Goal: Transaction & Acquisition: Book appointment/travel/reservation

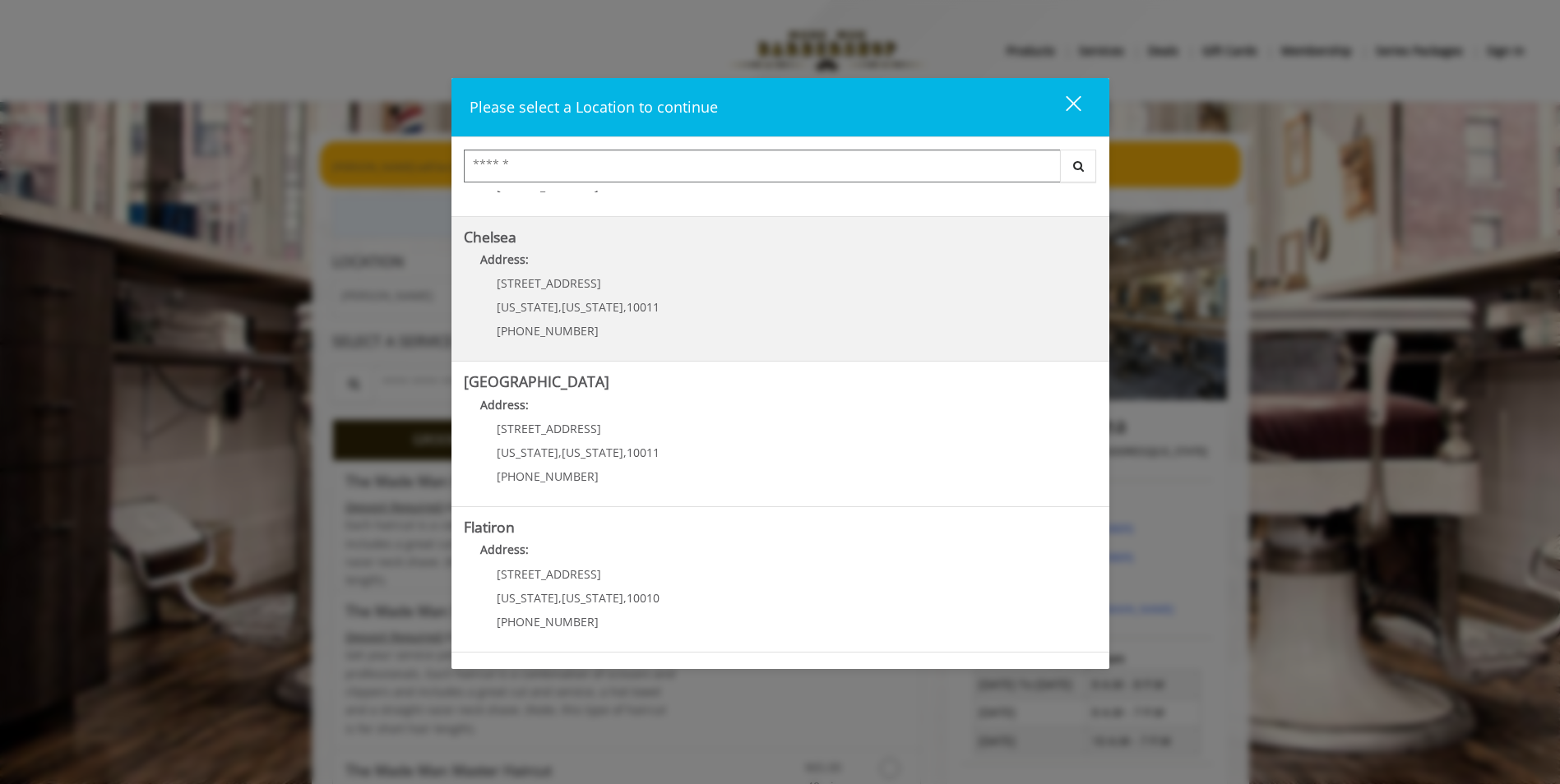
scroll to position [256, 0]
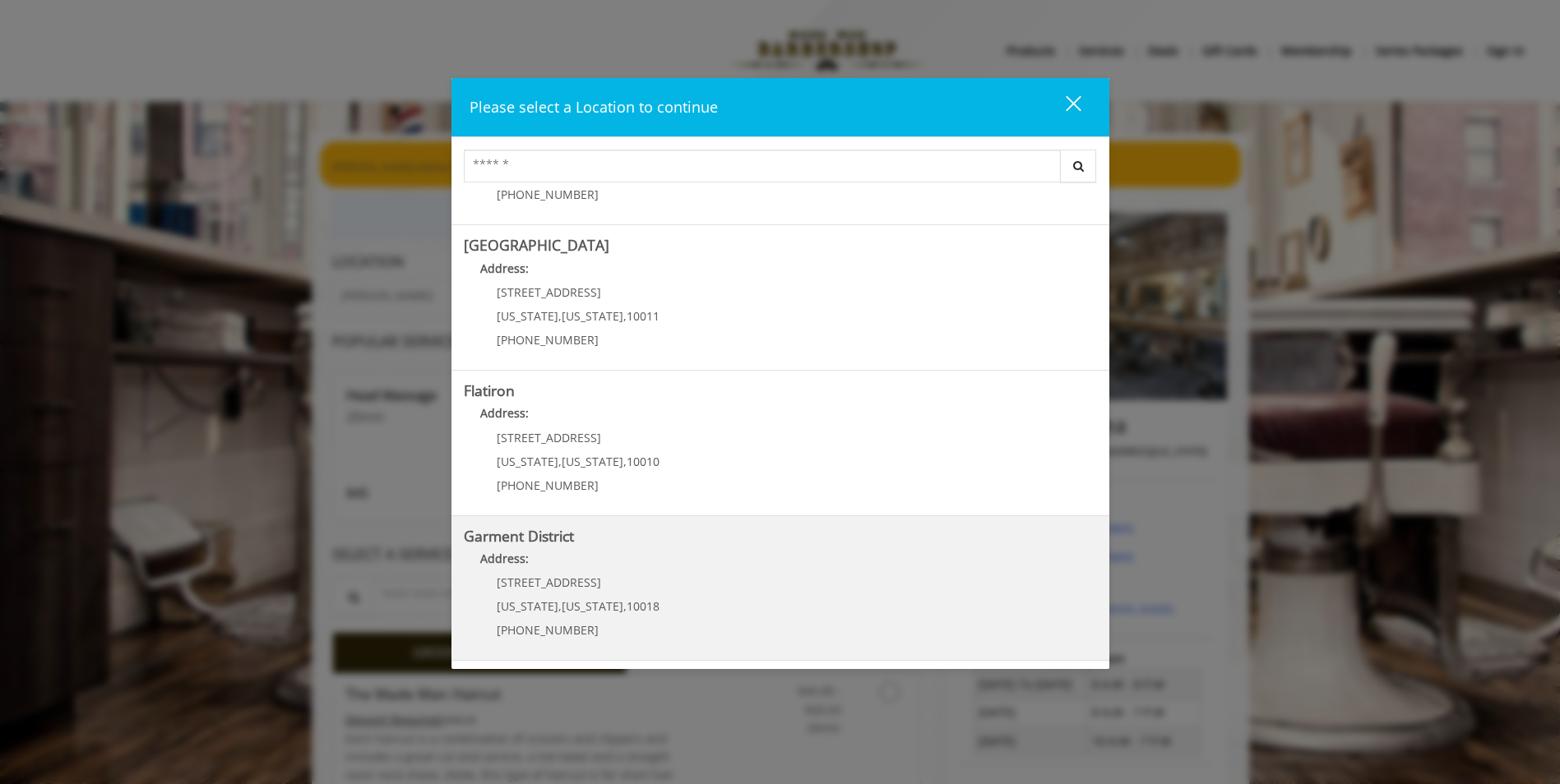
click at [563, 590] on span "1400 Broadway" at bounding box center [549, 582] width 105 height 16
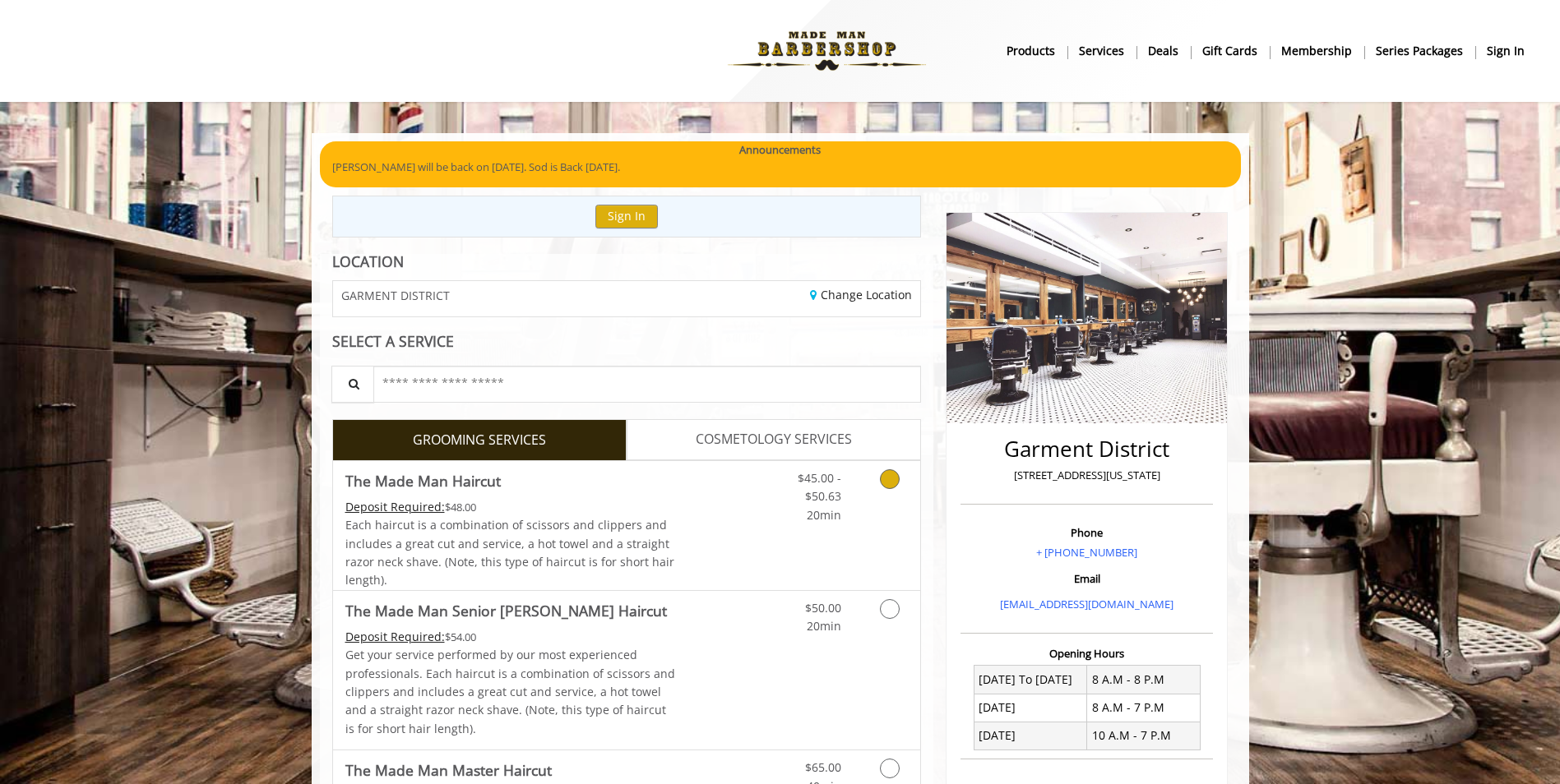
click at [405, 509] on Haircut "Deposit Required:" at bounding box center [394, 507] width 99 height 16
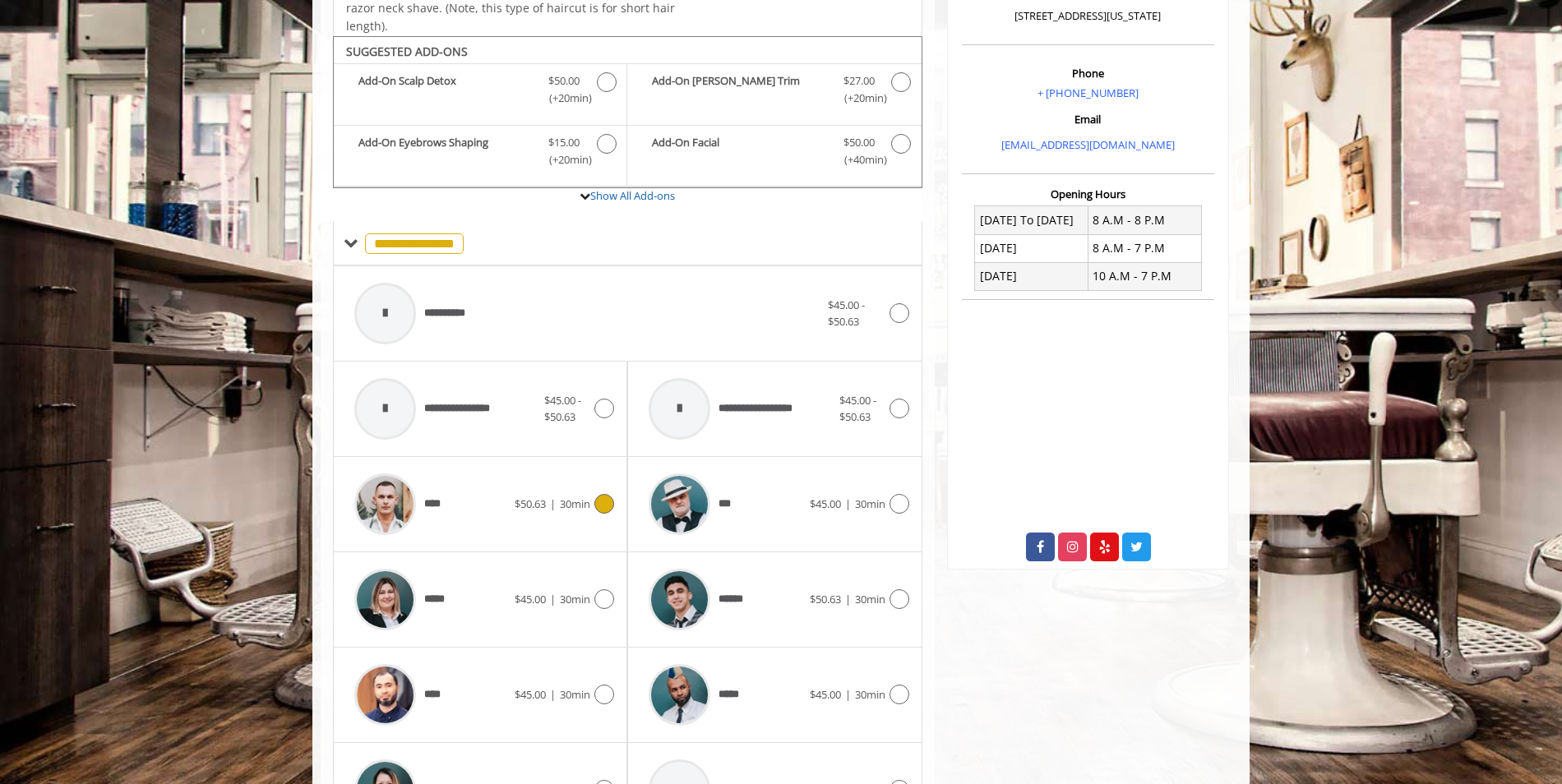
scroll to position [496, 0]
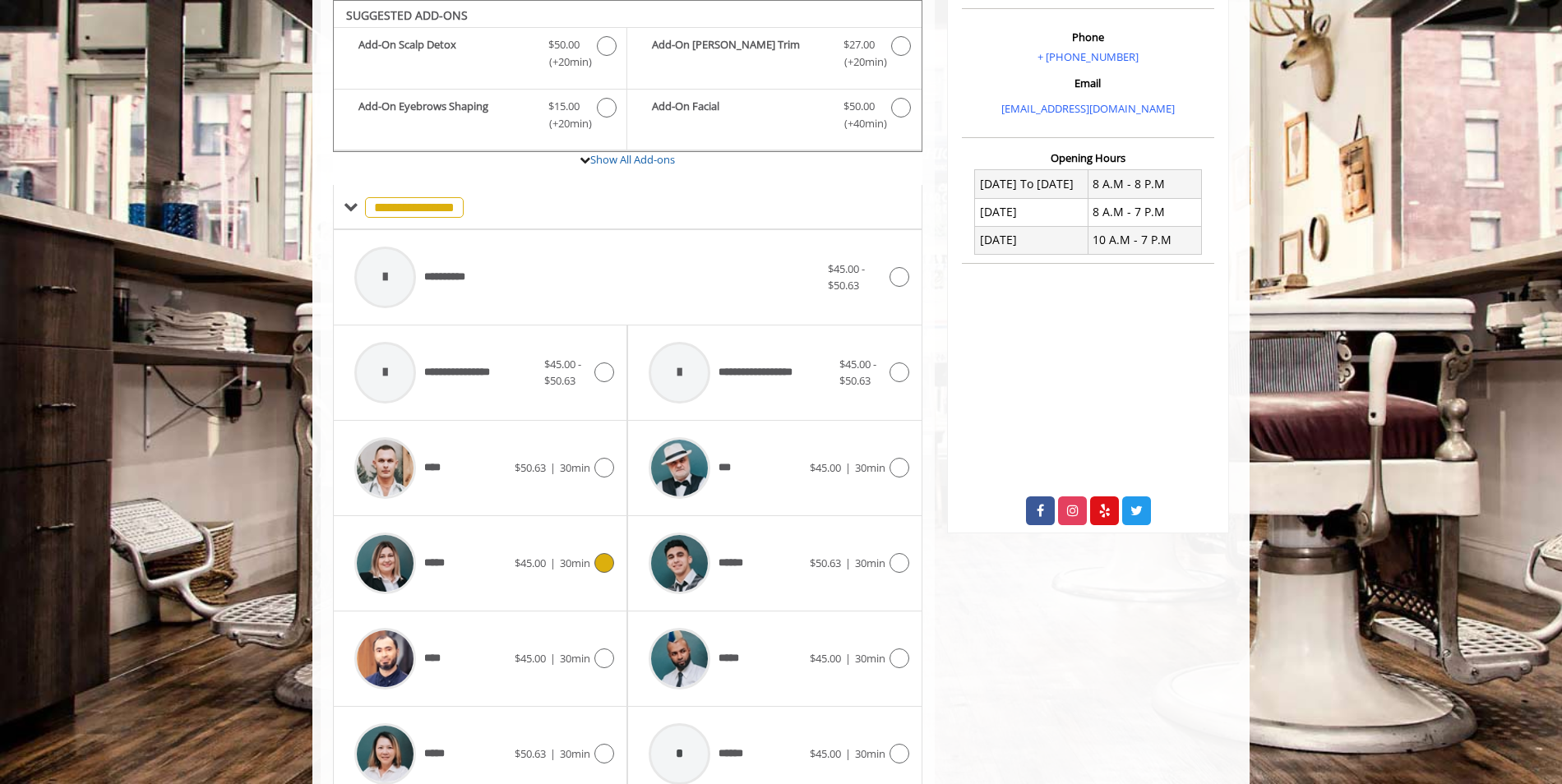
click at [599, 562] on icon at bounding box center [604, 563] width 20 height 20
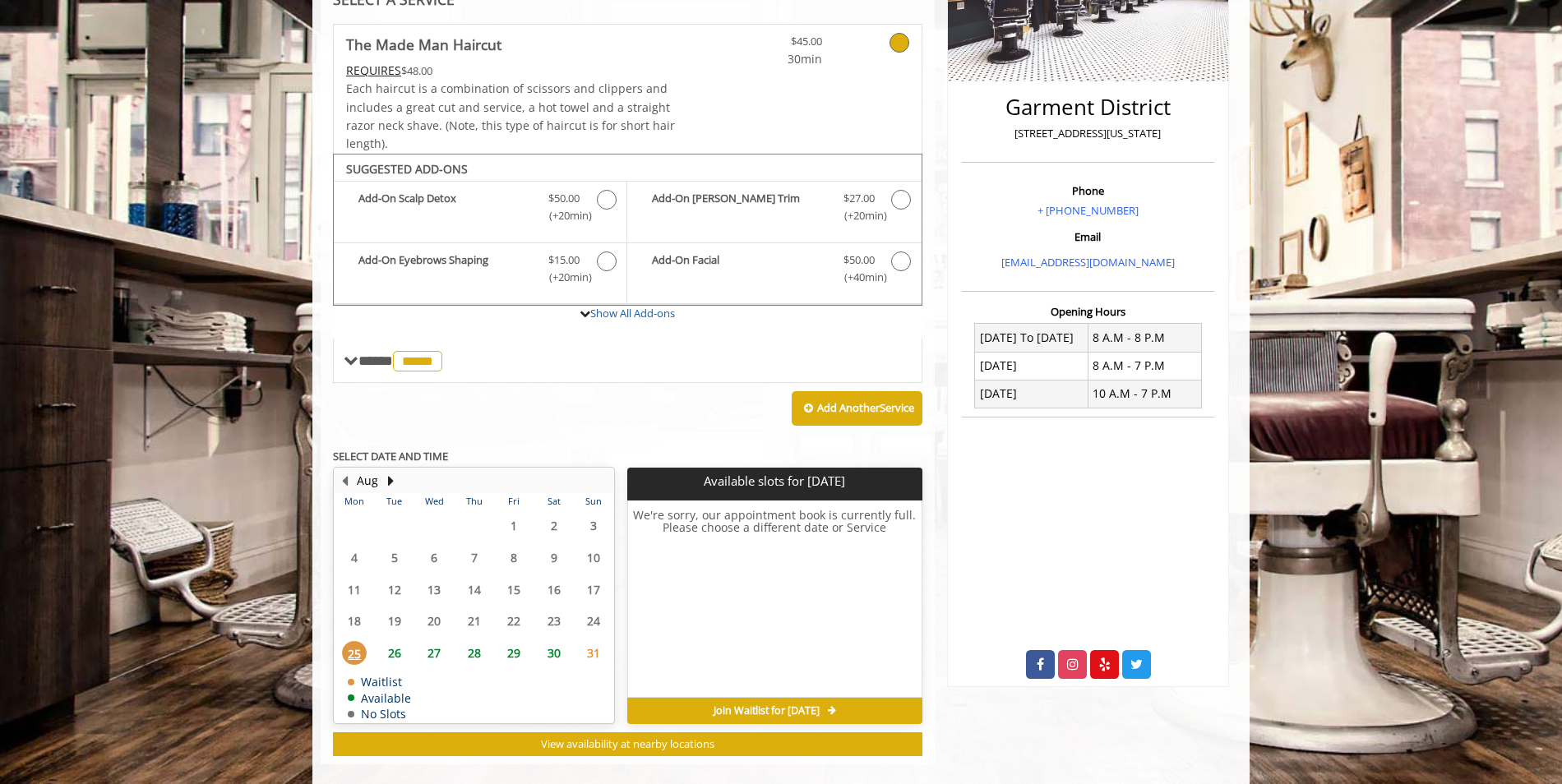
scroll to position [364, 0]
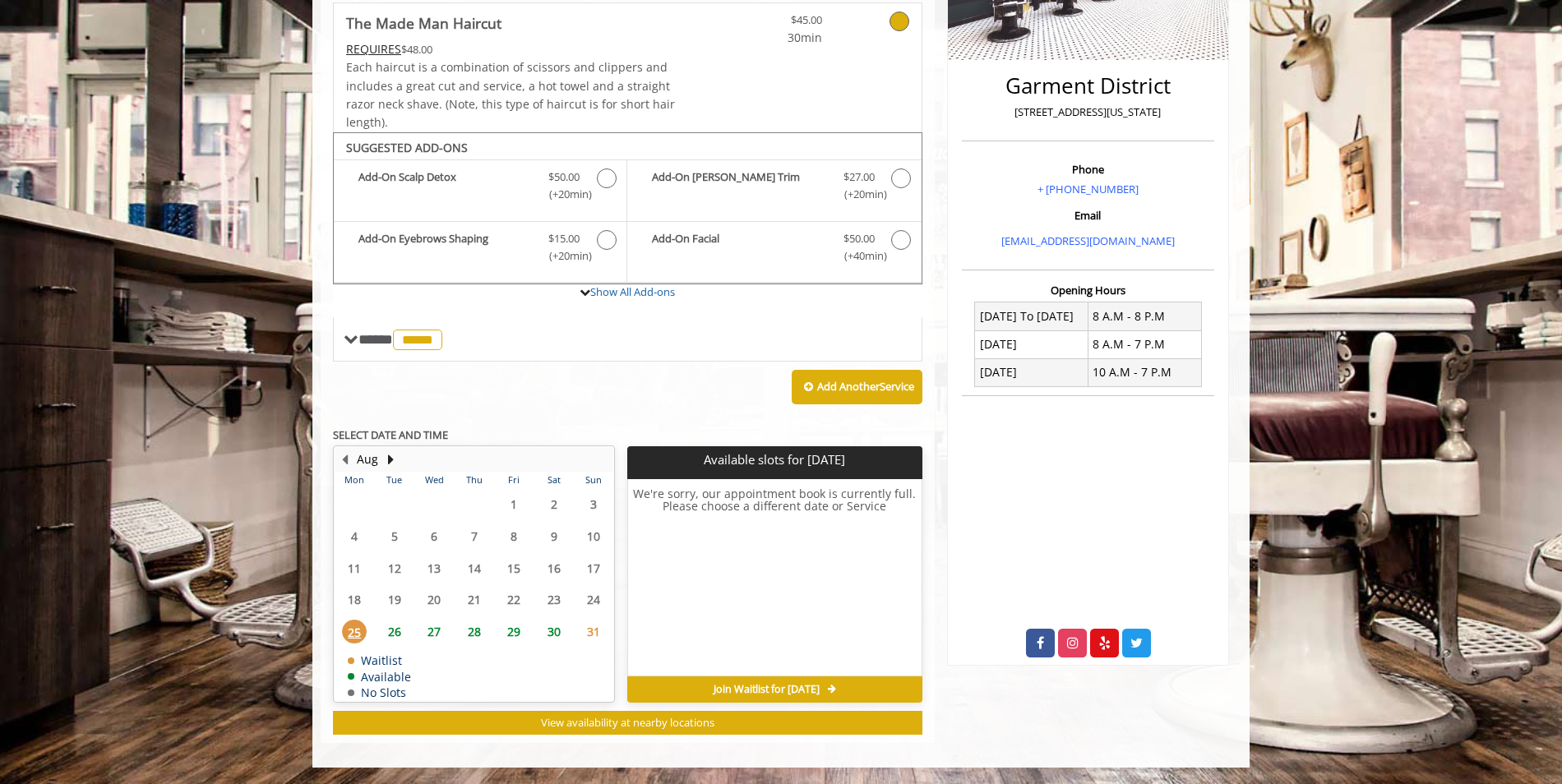
click at [392, 633] on span "26" at bounding box center [394, 631] width 25 height 24
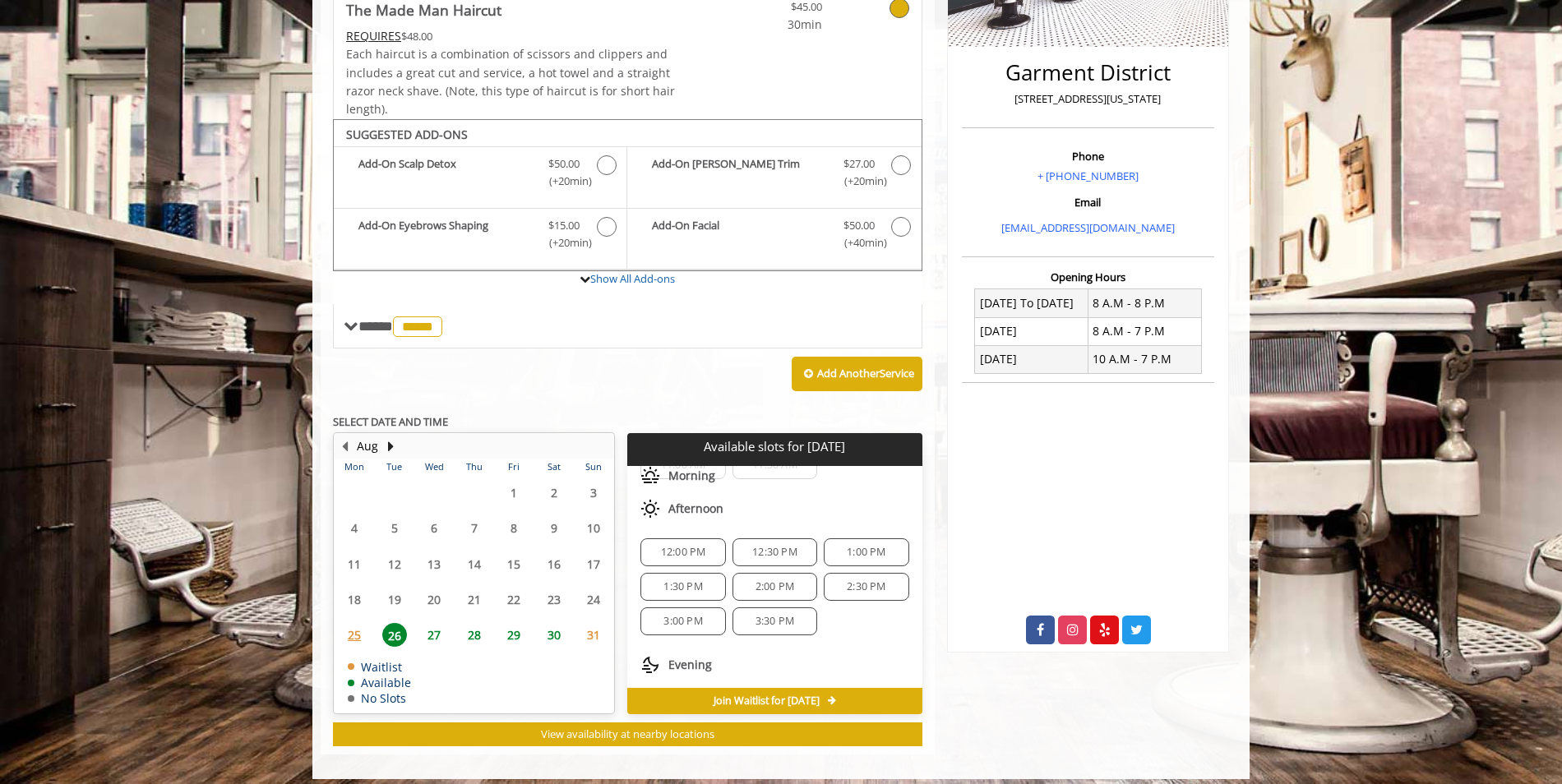
scroll to position [388, 0]
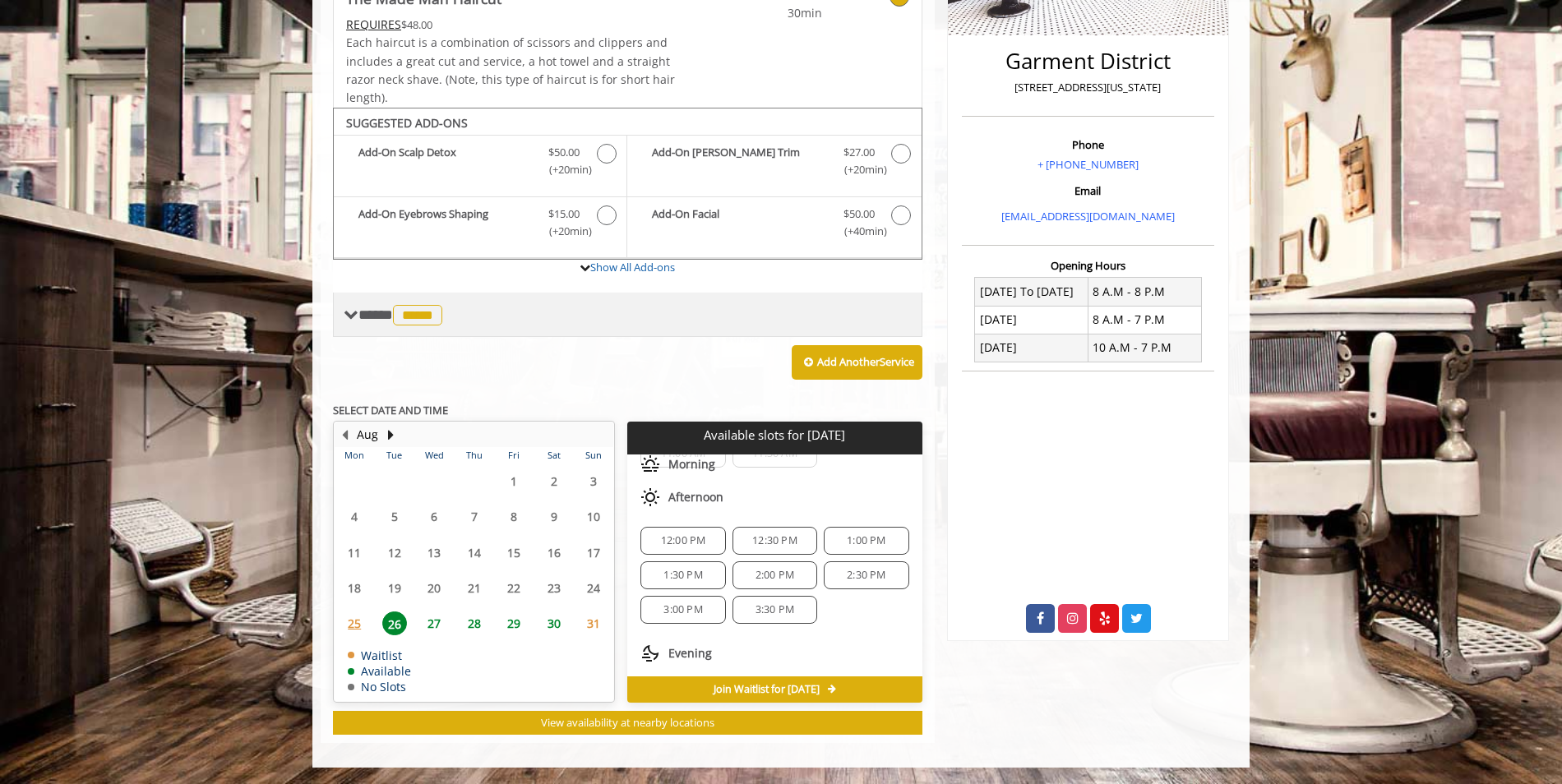
click at [352, 312] on span at bounding box center [351, 315] width 15 height 15
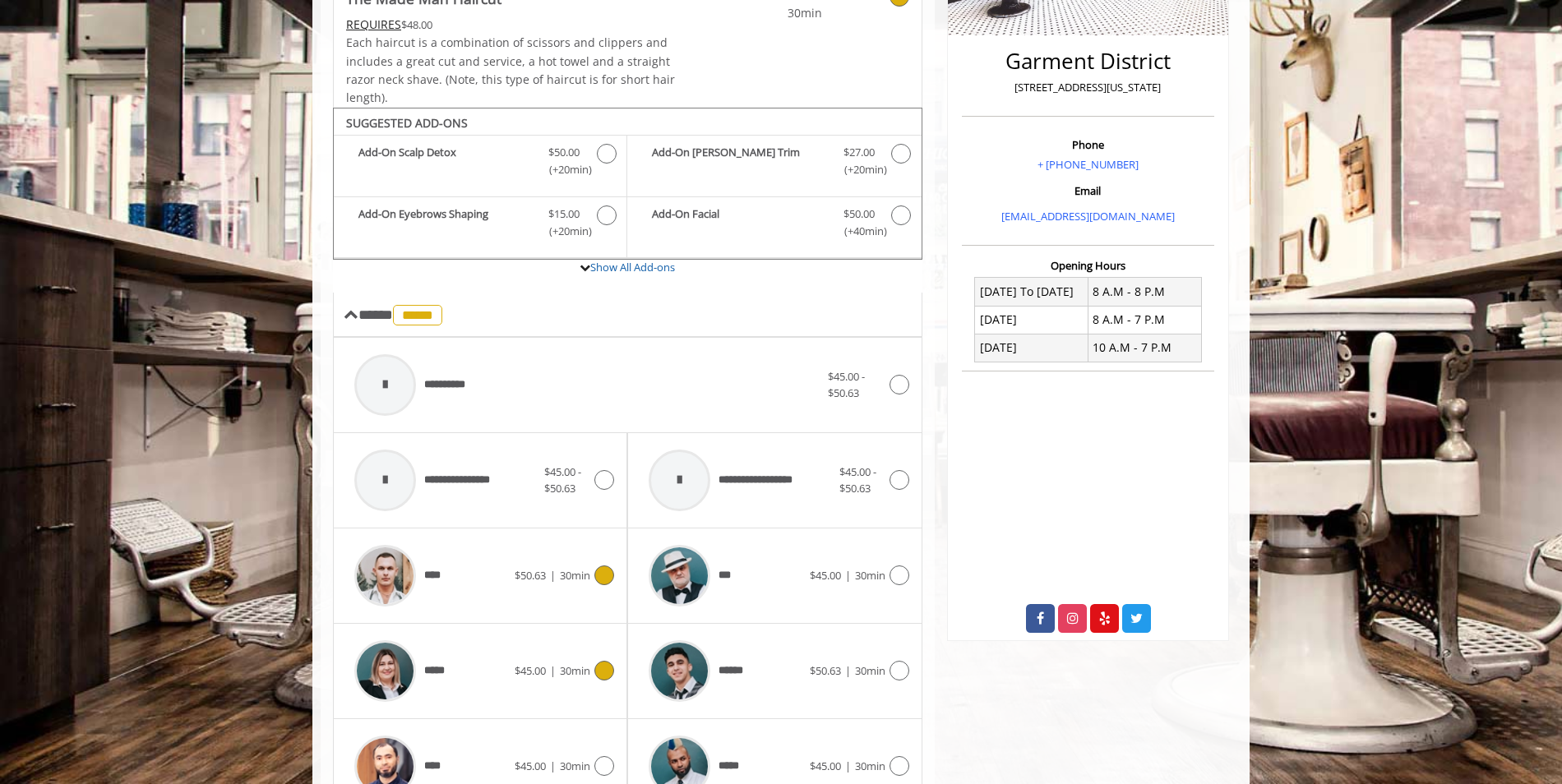
click at [604, 569] on icon at bounding box center [604, 575] width 20 height 20
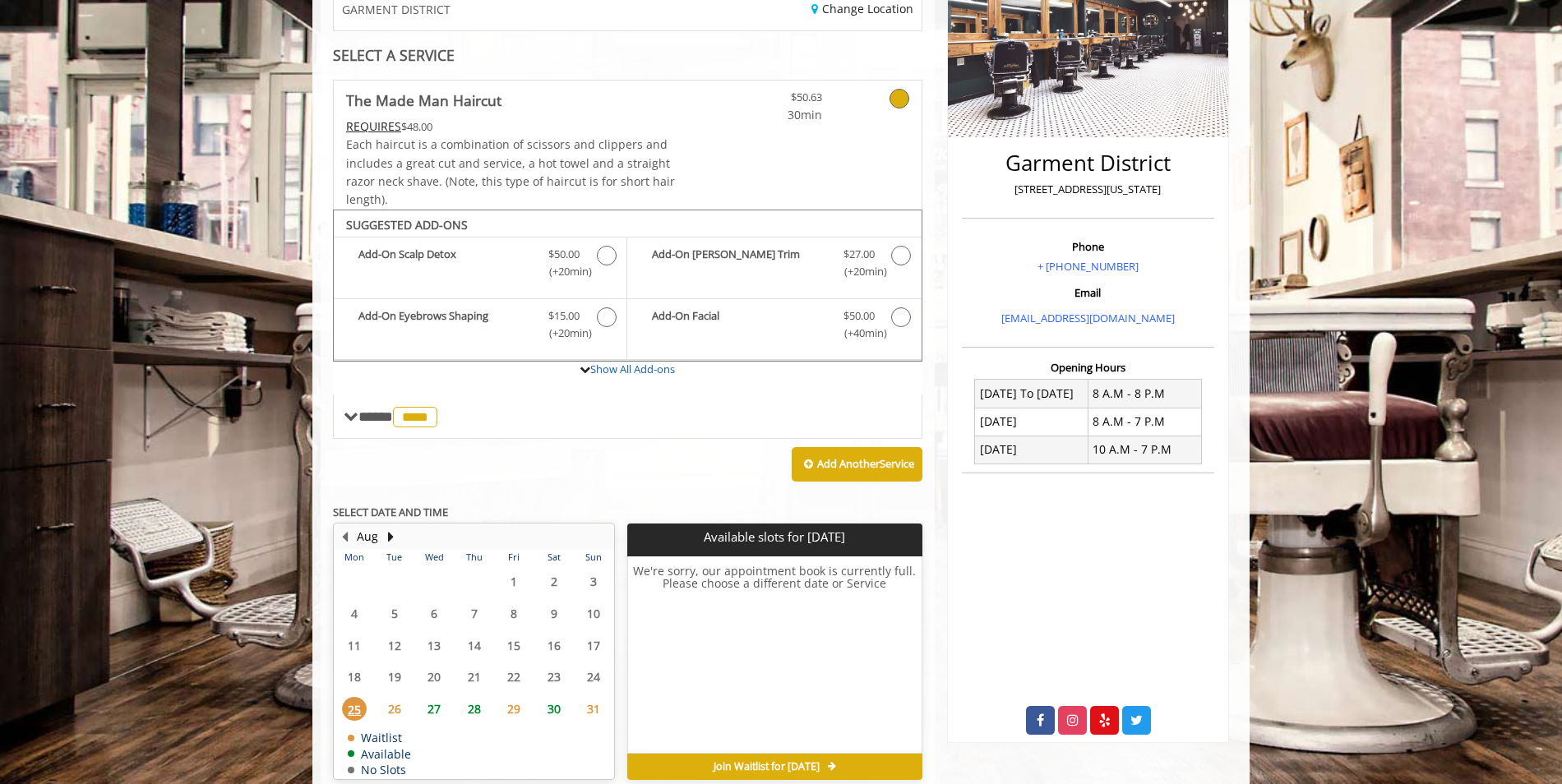
scroll to position [364, 0]
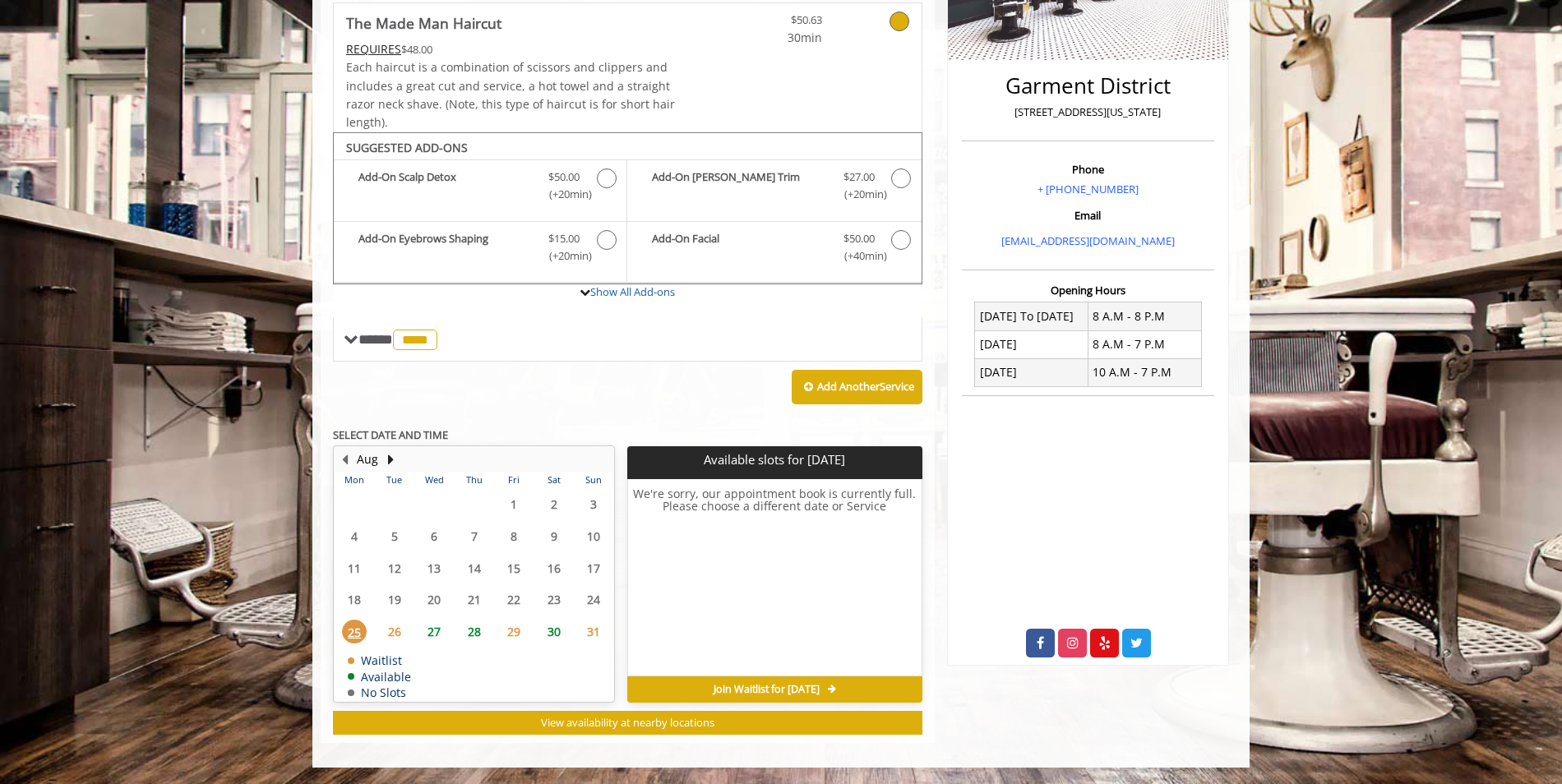
click at [394, 630] on span "26" at bounding box center [394, 631] width 25 height 24
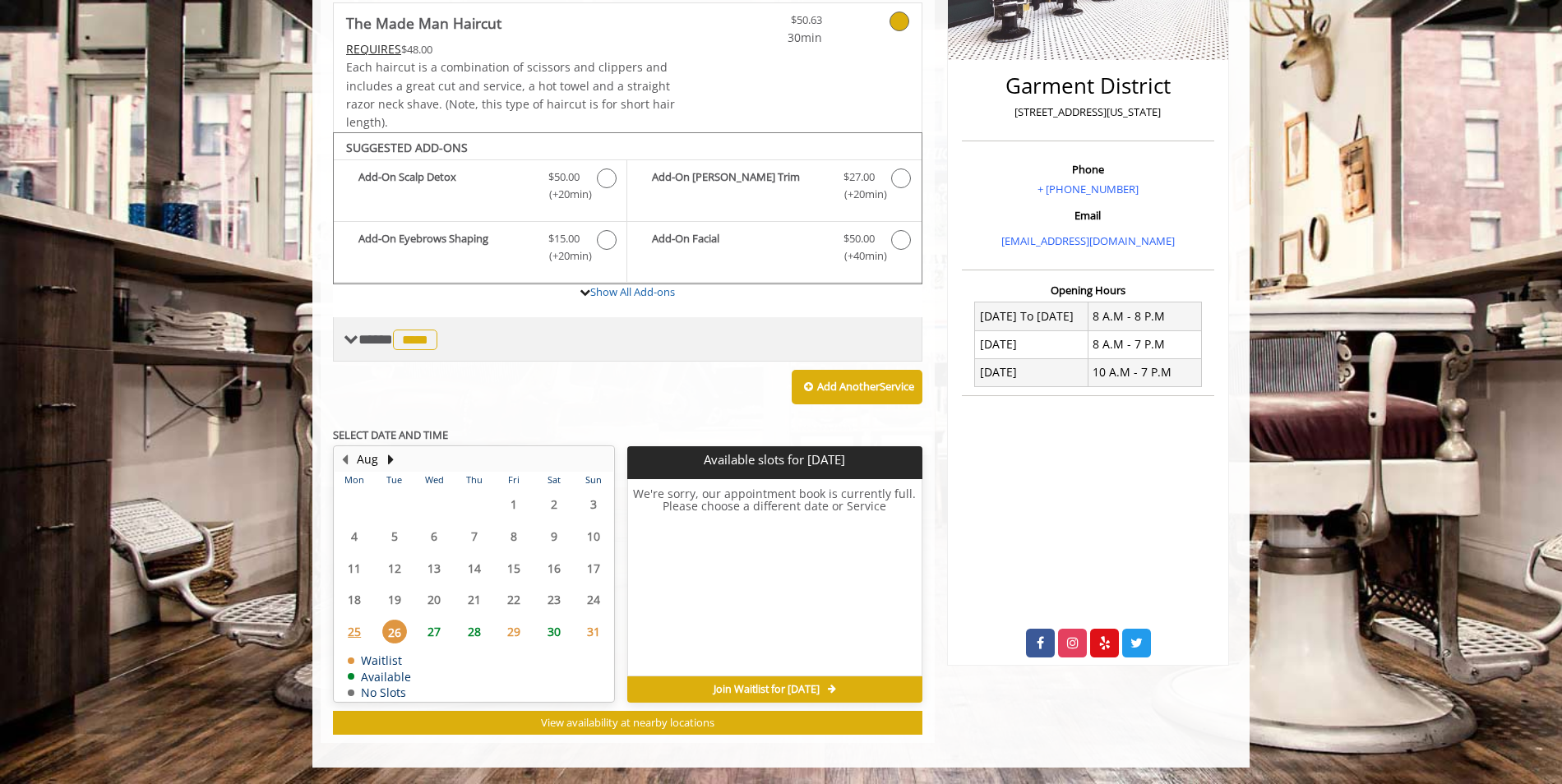
click at [364, 345] on span "**** **** ********" at bounding box center [400, 339] width 83 height 15
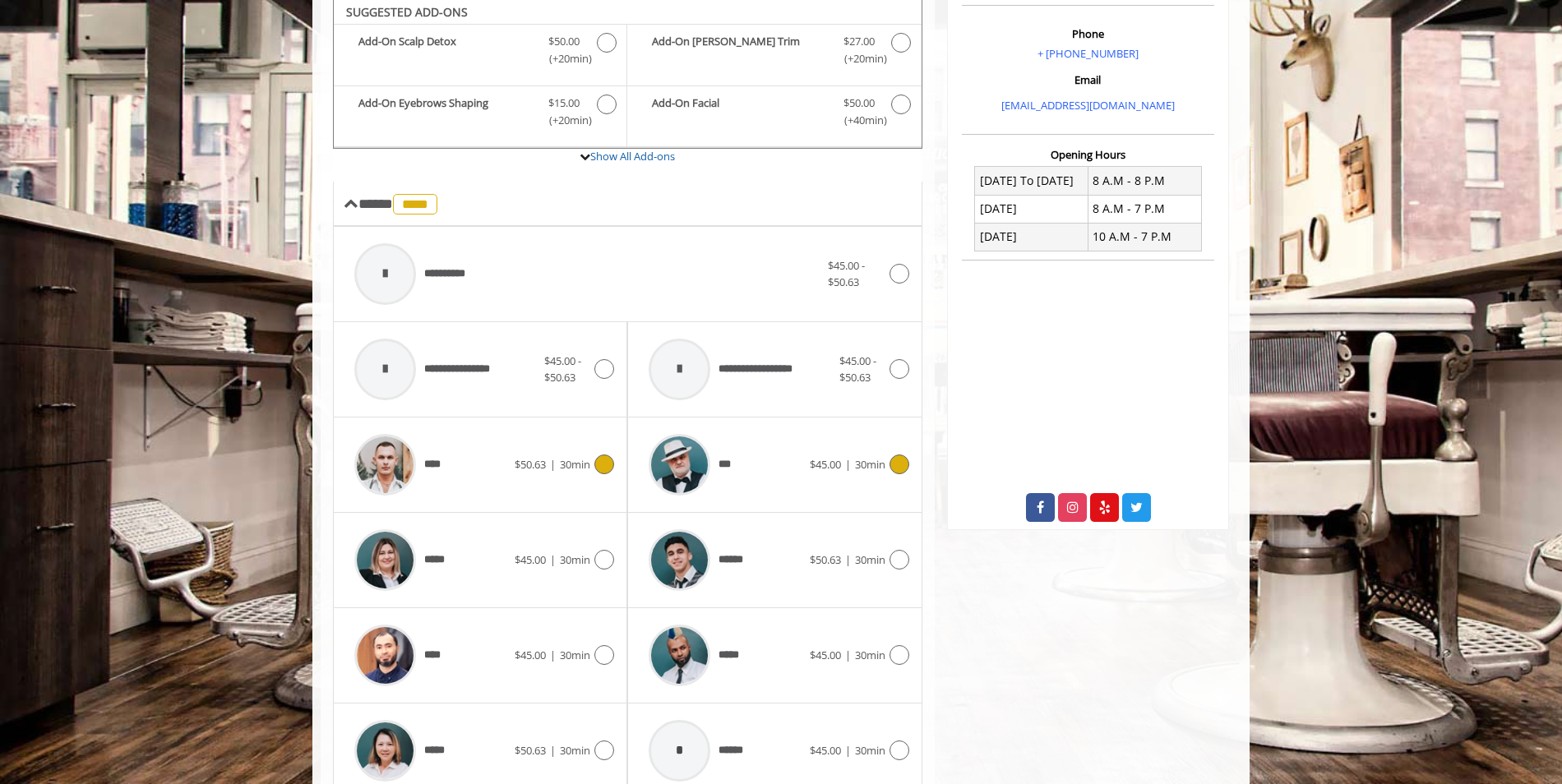
scroll to position [527, 0]
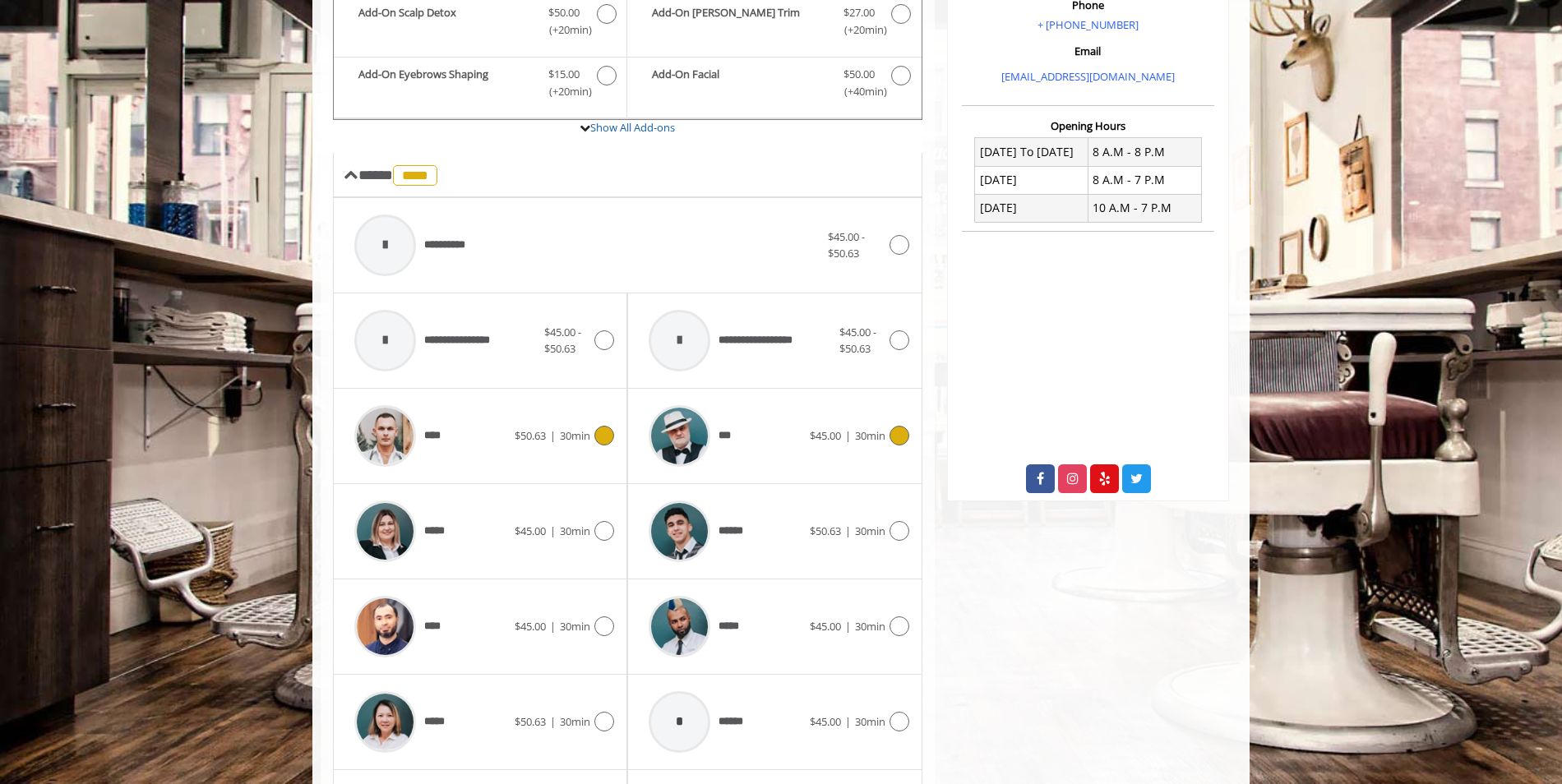
click at [897, 430] on icon at bounding box center [899, 435] width 20 height 20
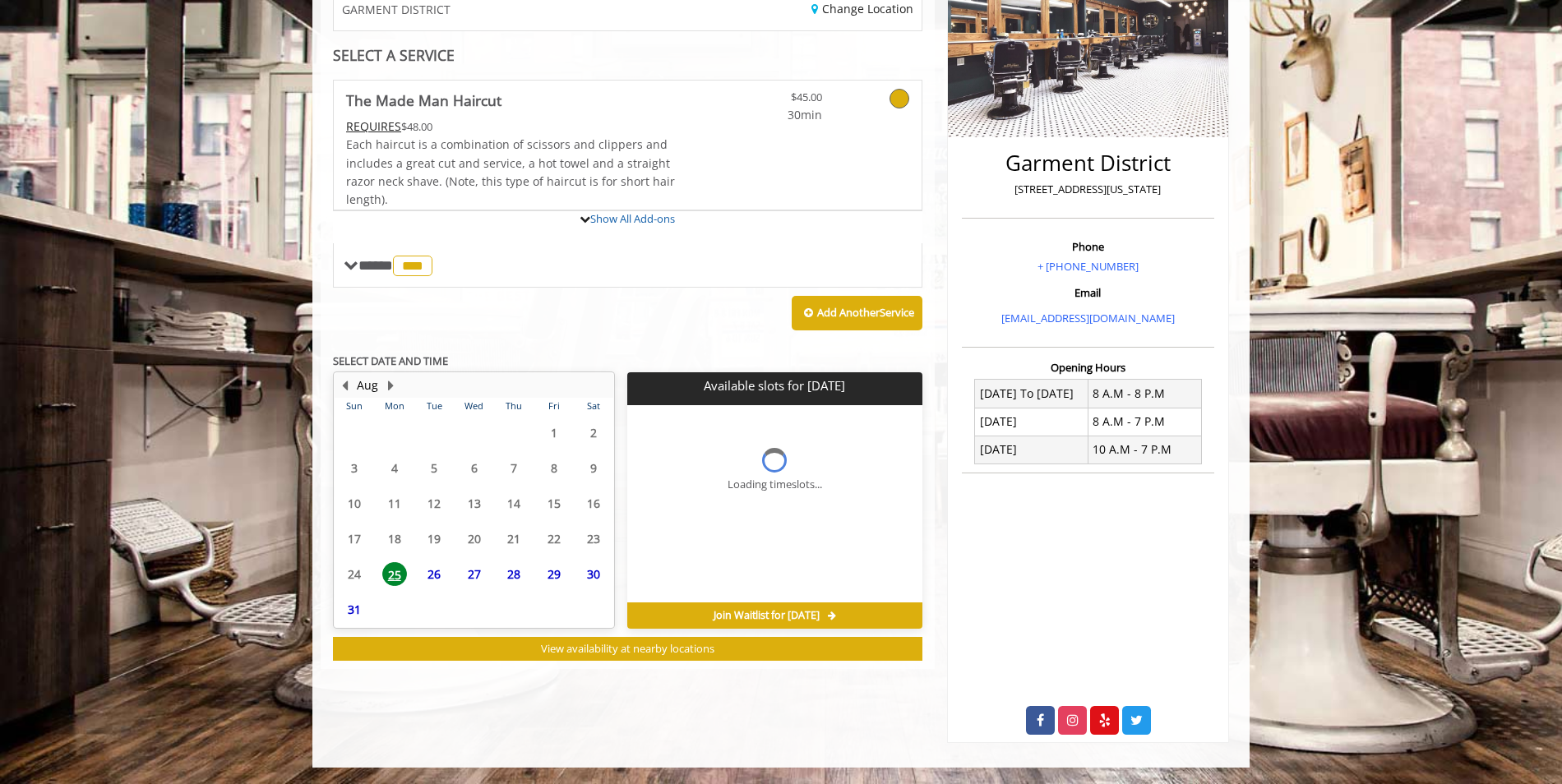
scroll to position [286, 0]
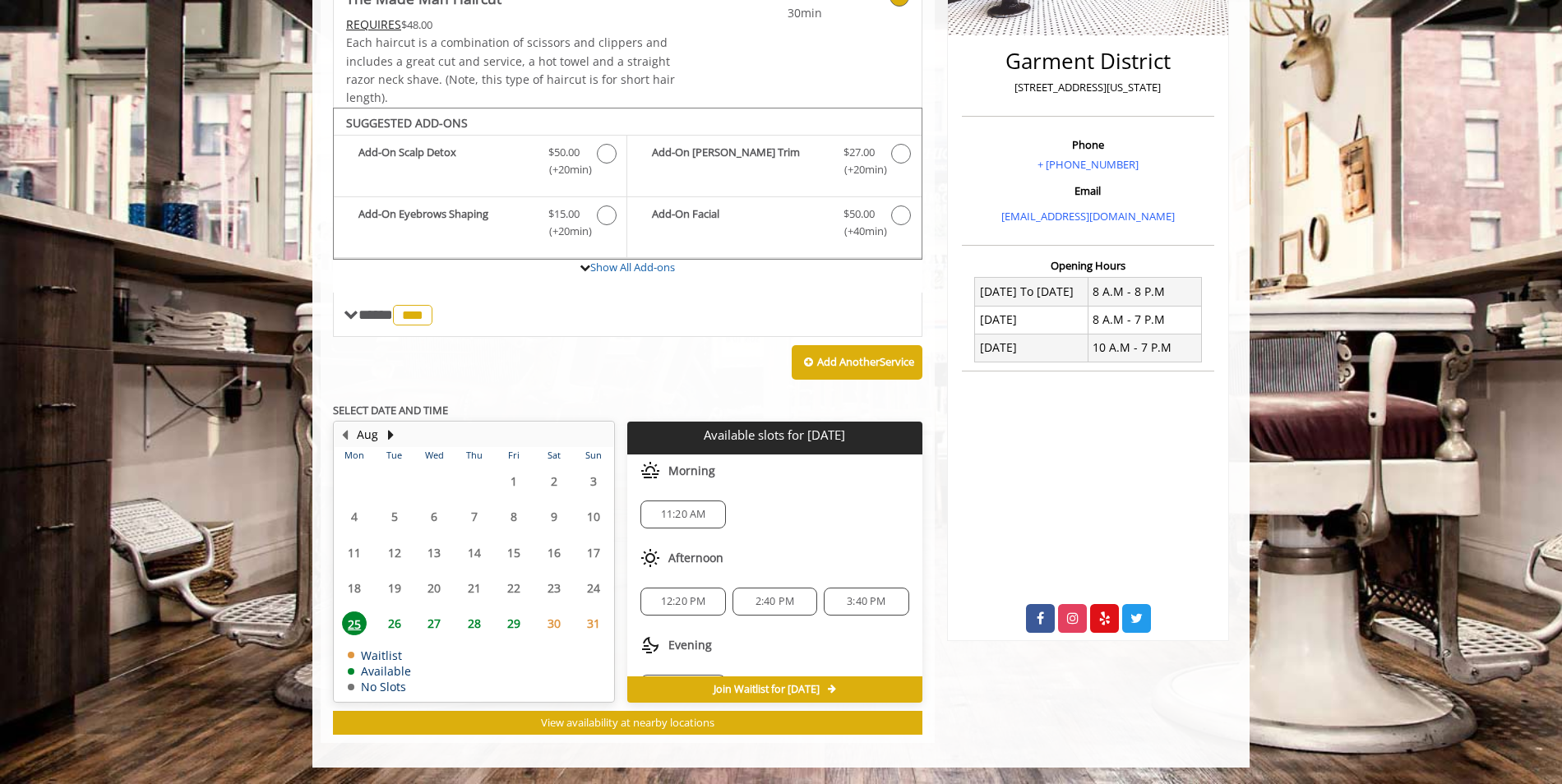
click at [395, 626] on span "26" at bounding box center [394, 623] width 25 height 24
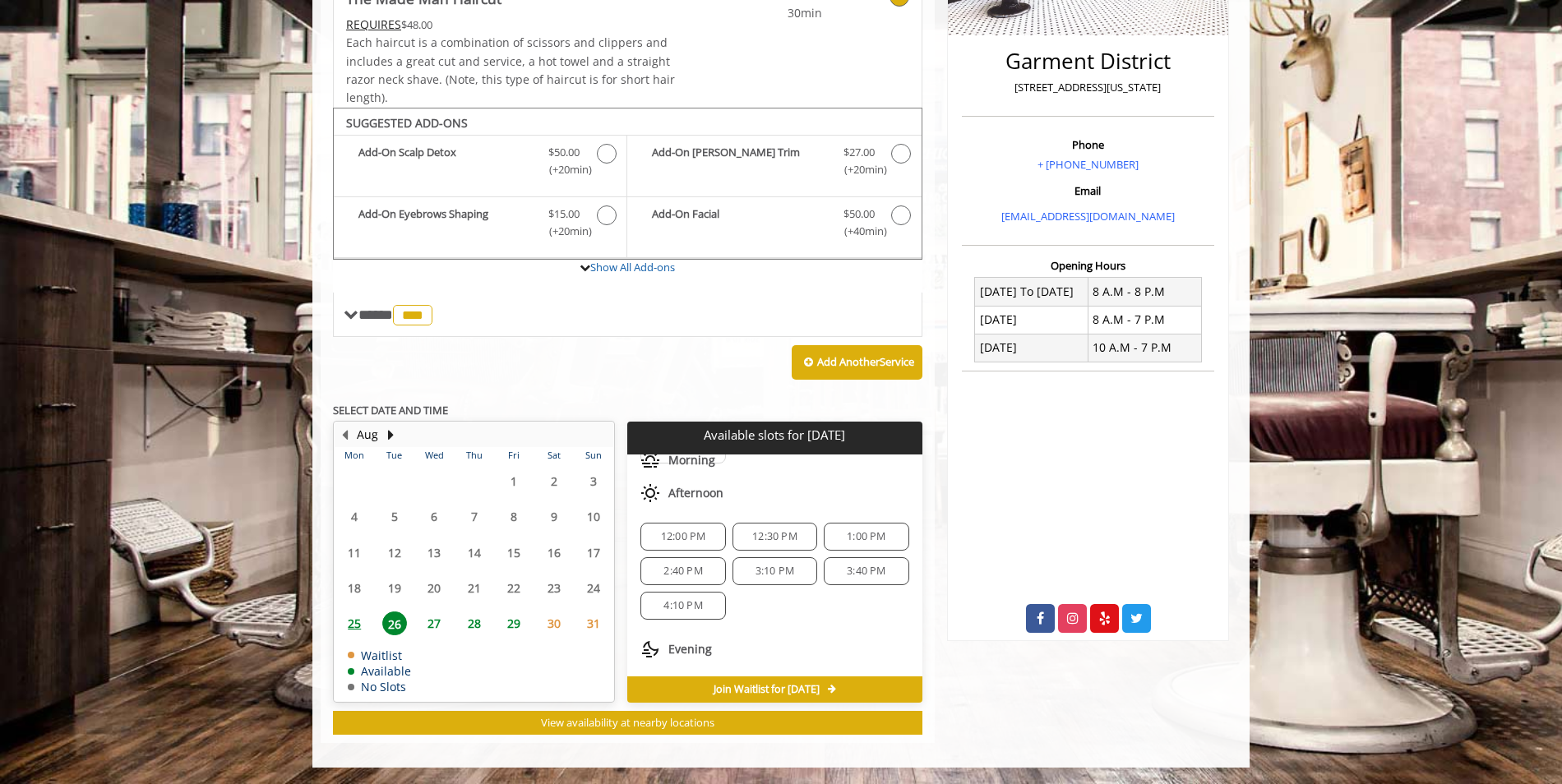
scroll to position [165, 0]
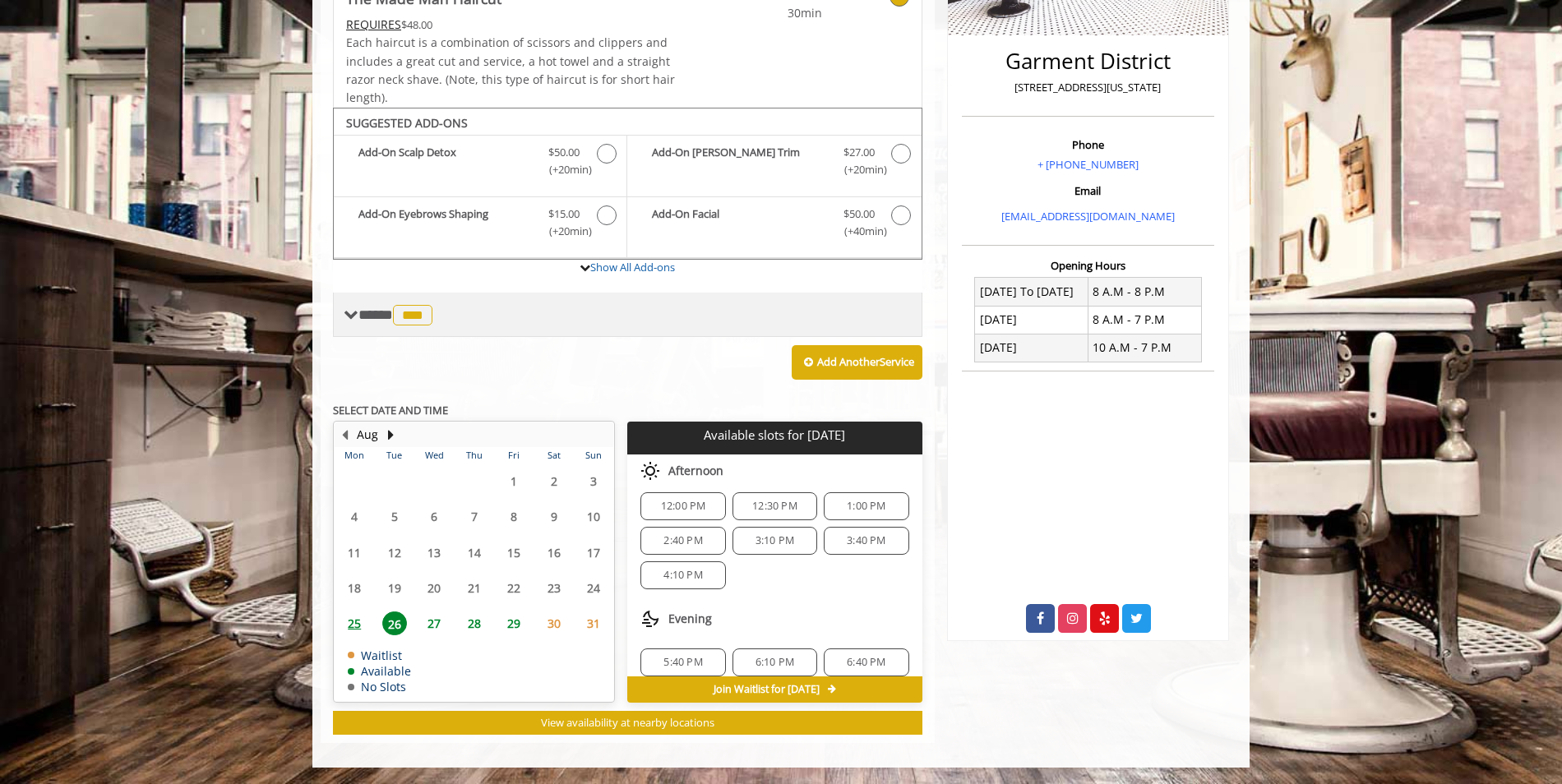
click at [356, 314] on span at bounding box center [351, 315] width 15 height 15
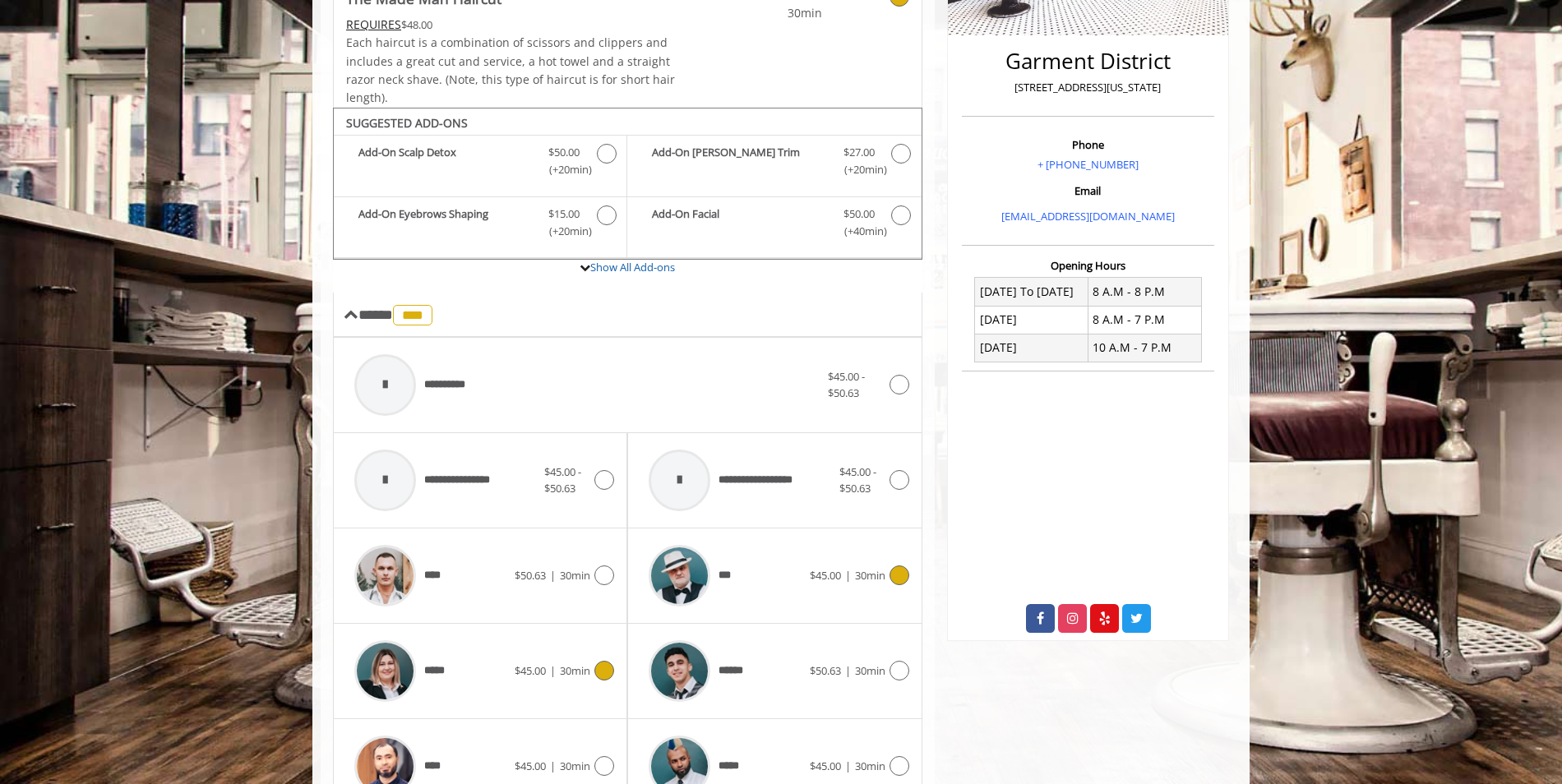
click at [599, 665] on icon at bounding box center [604, 670] width 20 height 20
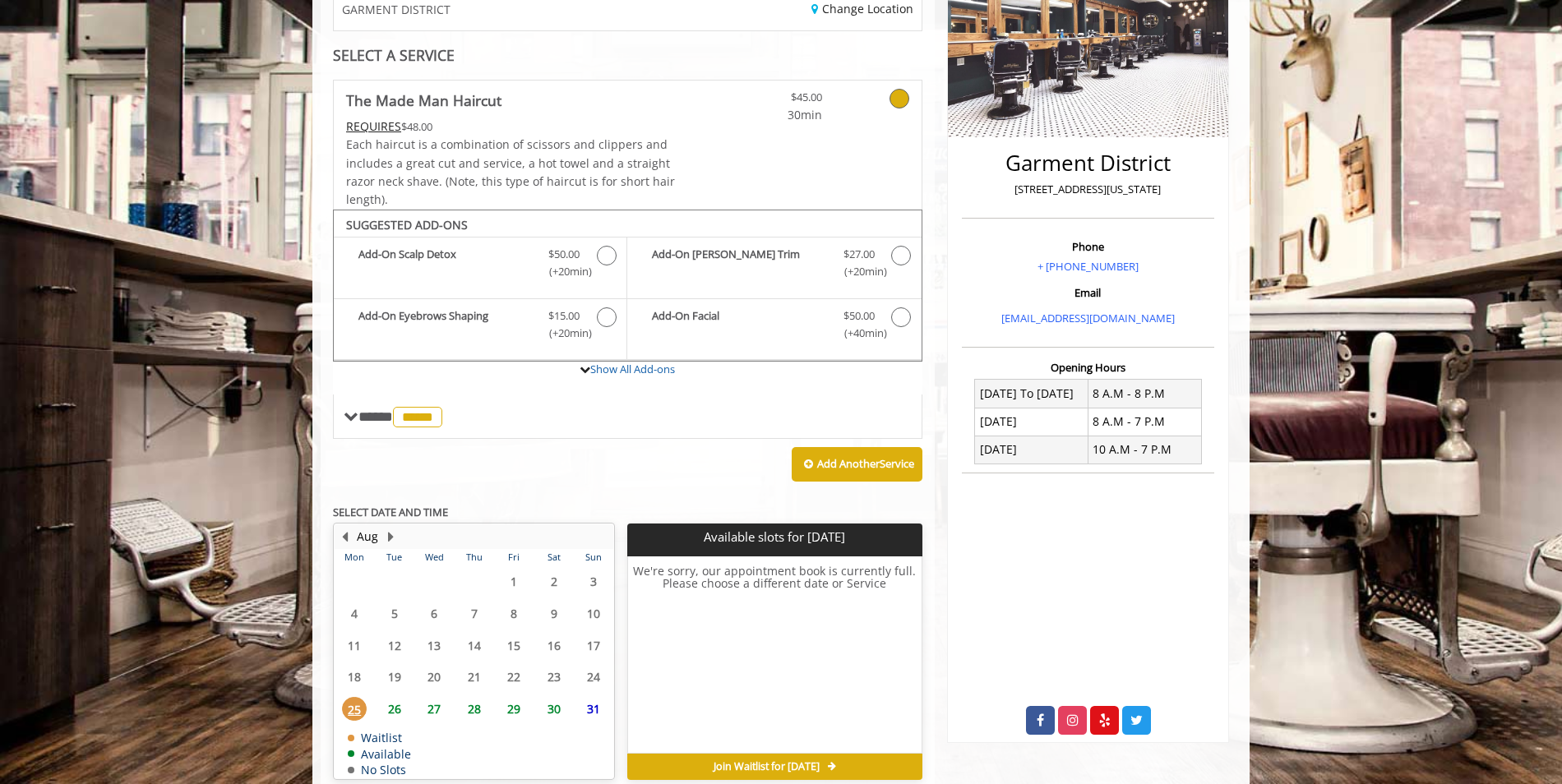
click at [394, 710] on span "26" at bounding box center [394, 709] width 25 height 24
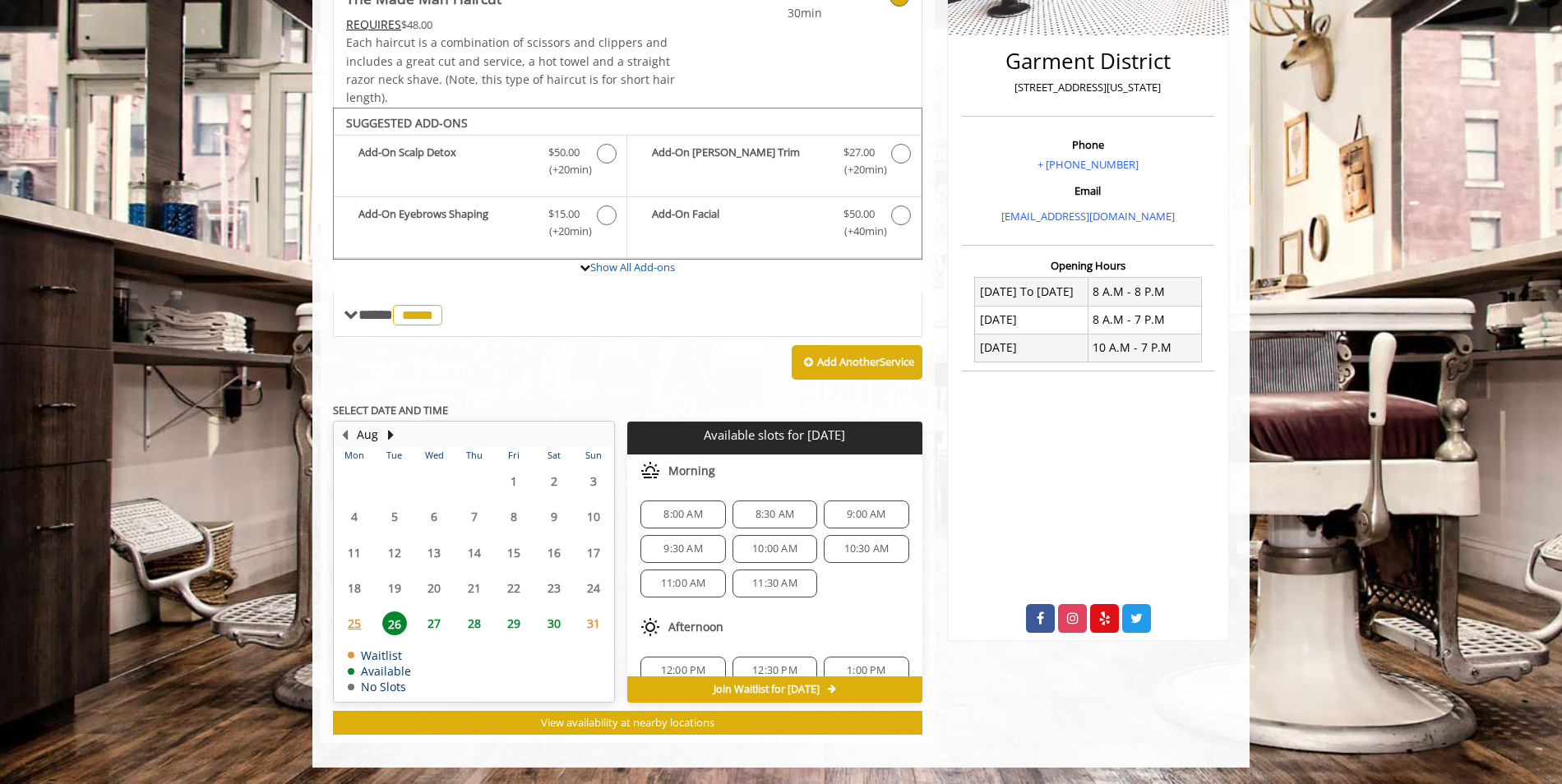
scroll to position [165, 0]
click at [764, 575] on span "3:30 PM" at bounding box center [775, 574] width 38 height 13
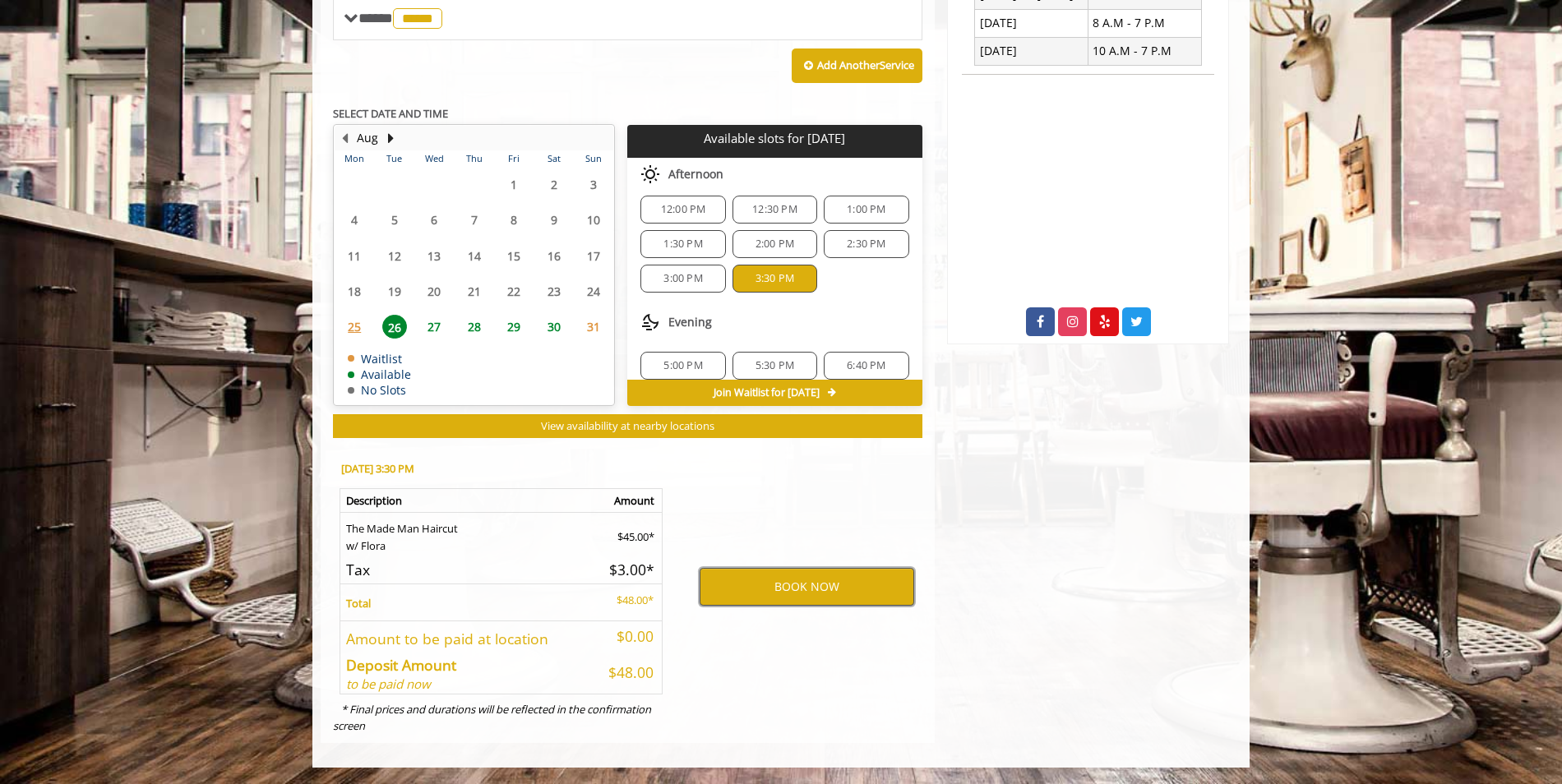
click at [808, 588] on button "BOOK NOW" at bounding box center [807, 586] width 215 height 38
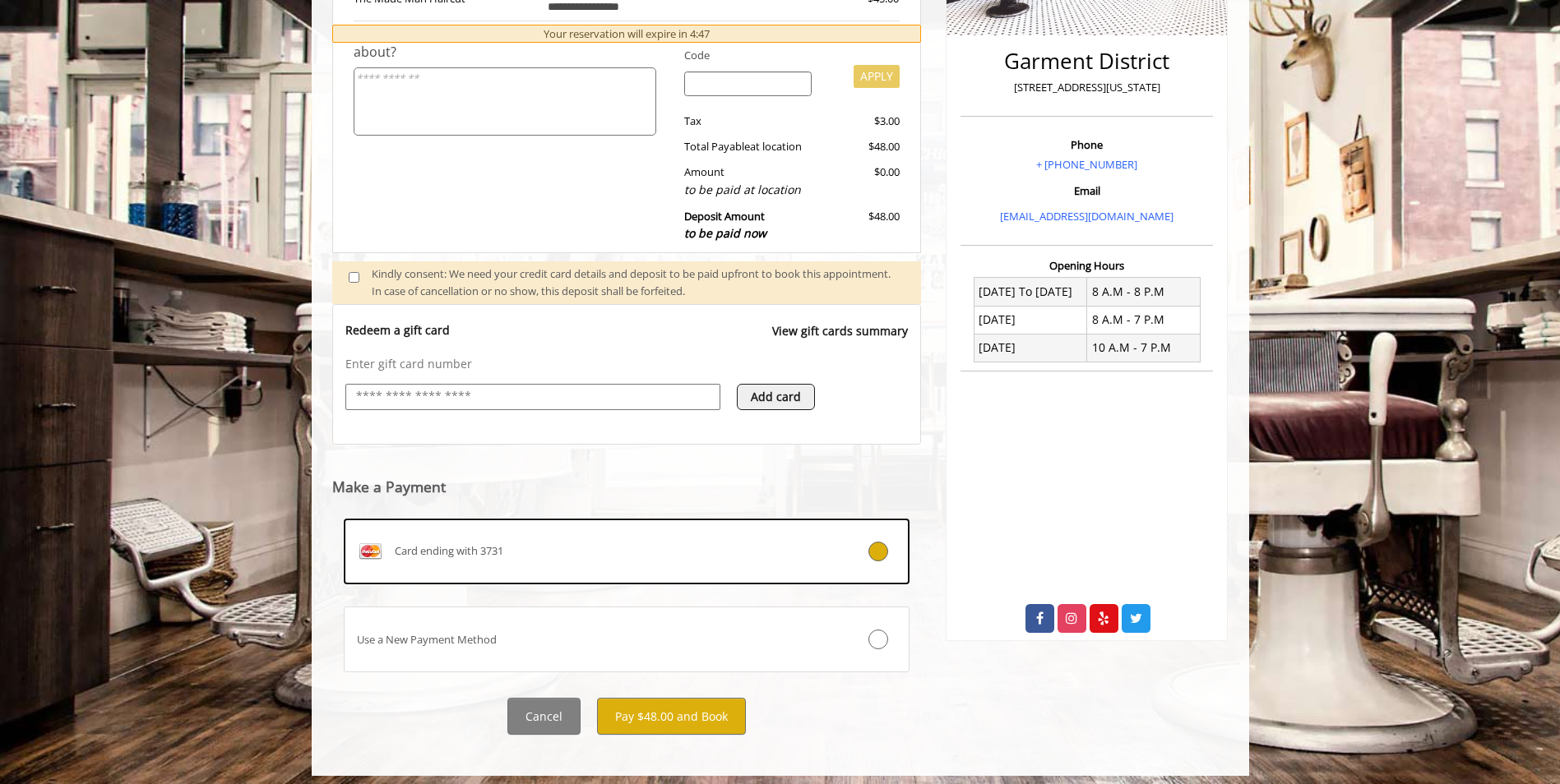
scroll to position [396, 0]
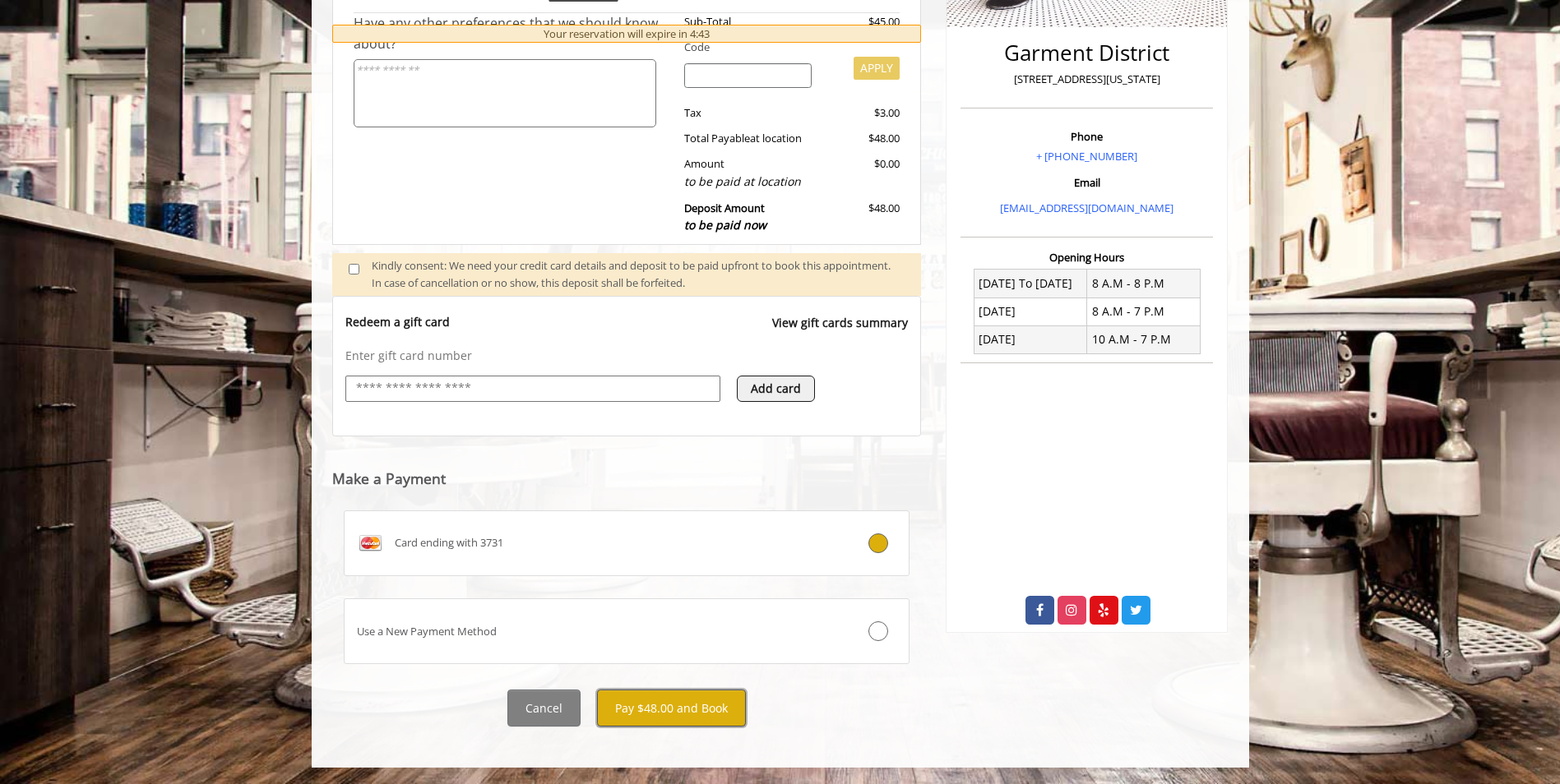
click at [658, 708] on button "Pay $48.00 and Book" at bounding box center [672, 709] width 149 height 37
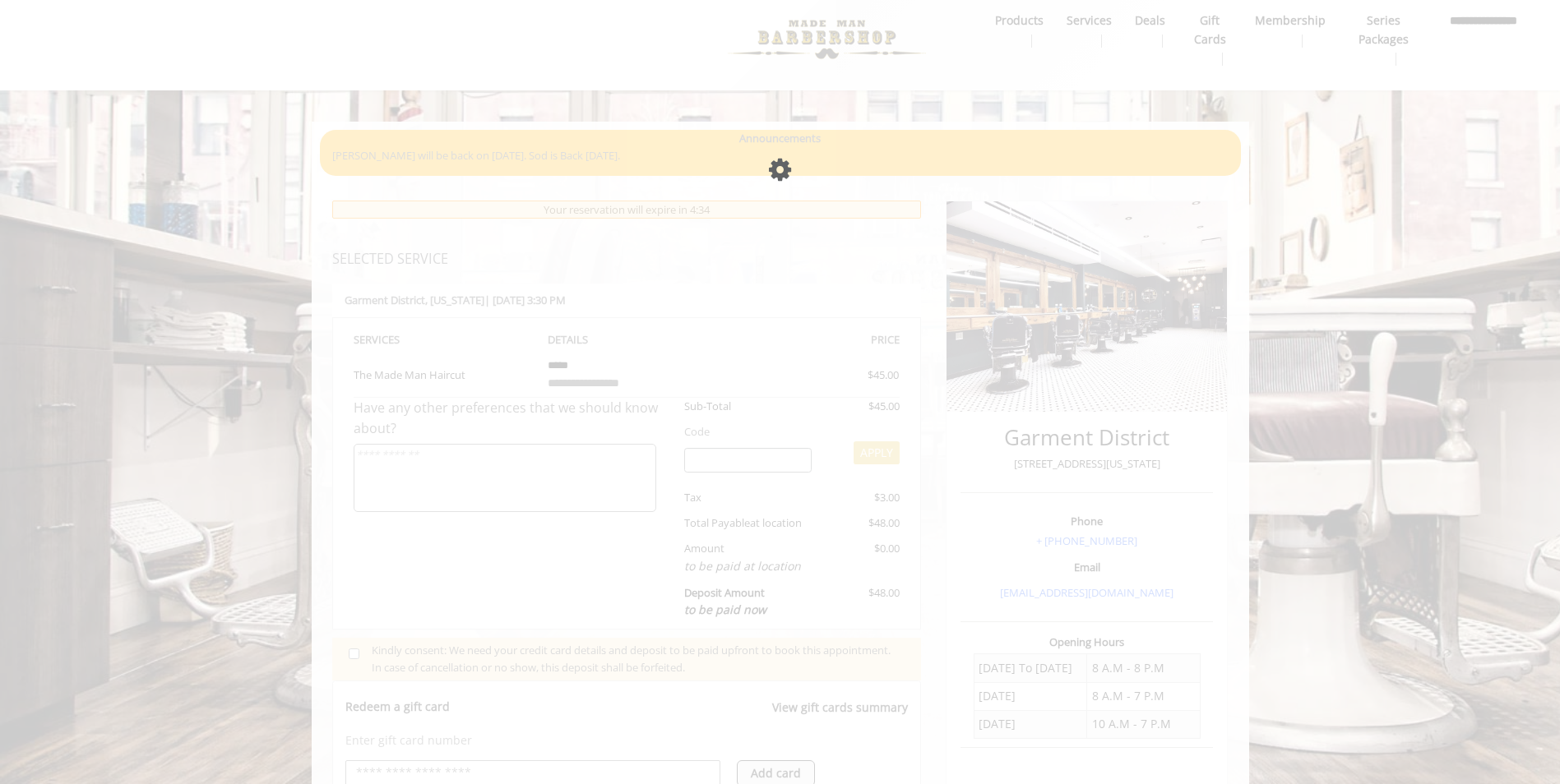
scroll to position [0, 0]
